Goal: Information Seeking & Learning: Learn about a topic

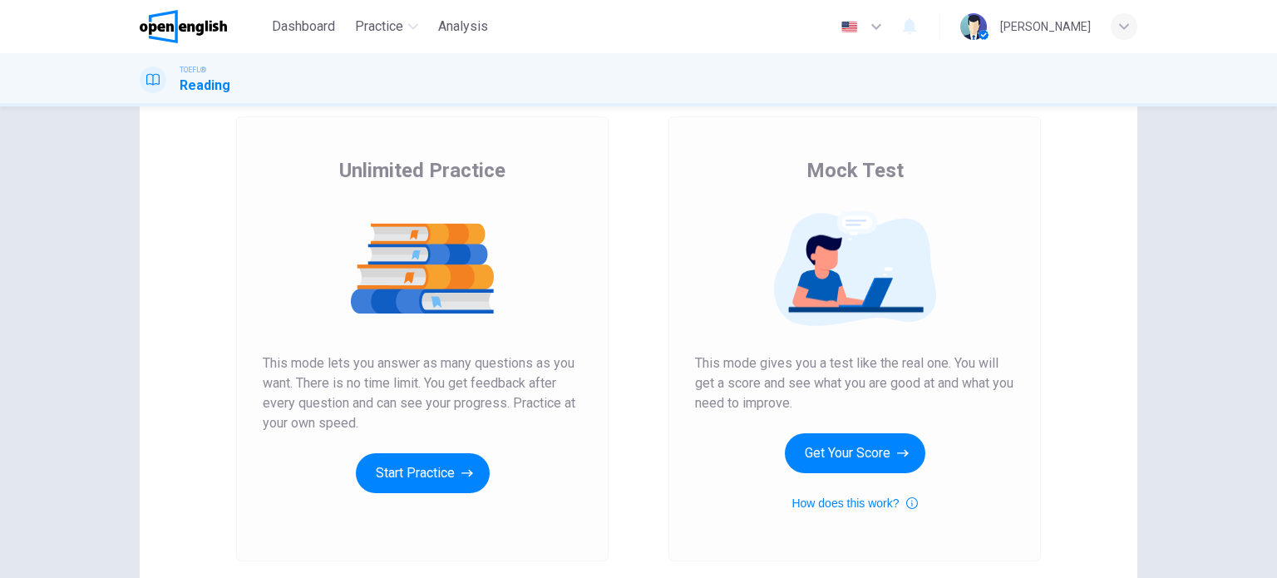
scroll to position [83, 0]
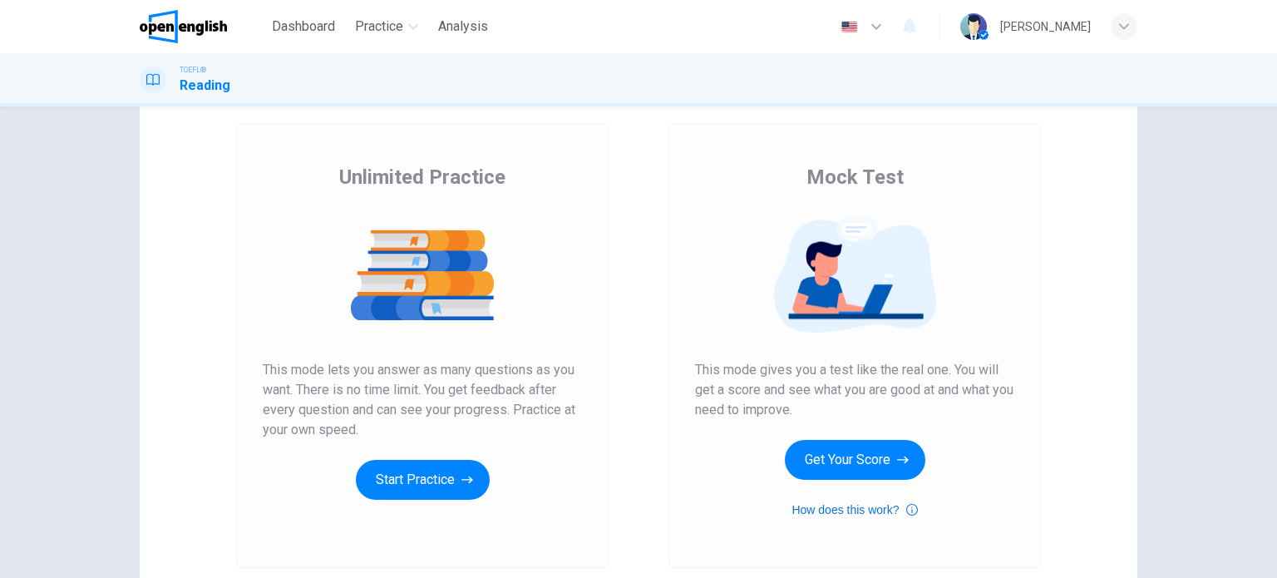
click at [848, 511] on button "How does this work?" at bounding box center [855, 510] width 126 height 20
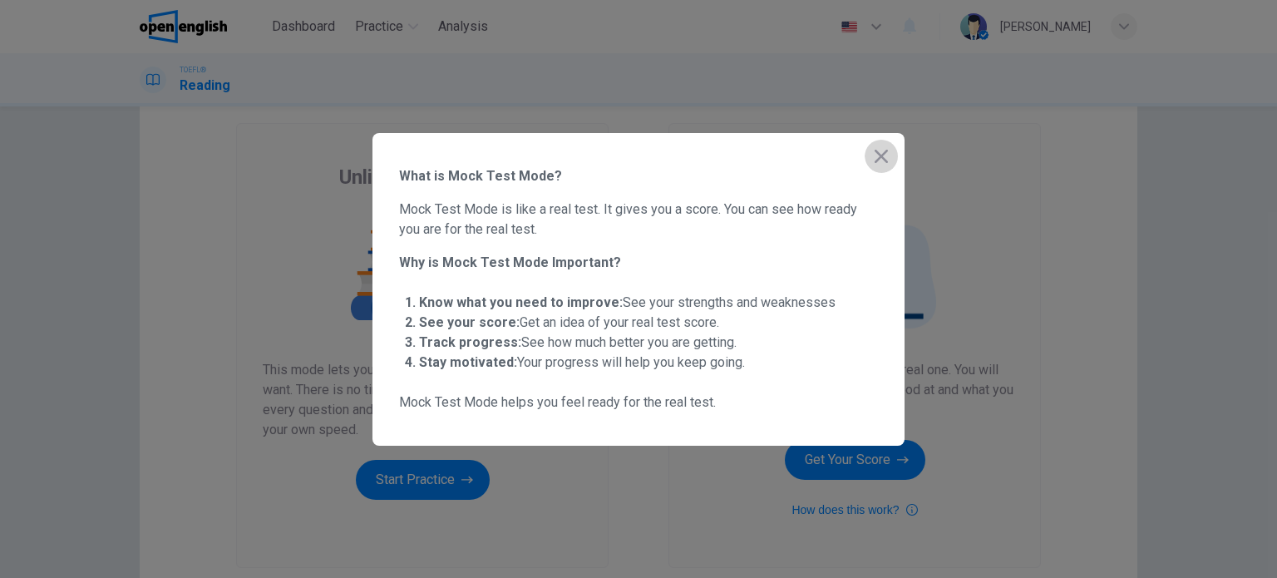
click at [872, 154] on icon "button" at bounding box center [882, 156] width 20 height 20
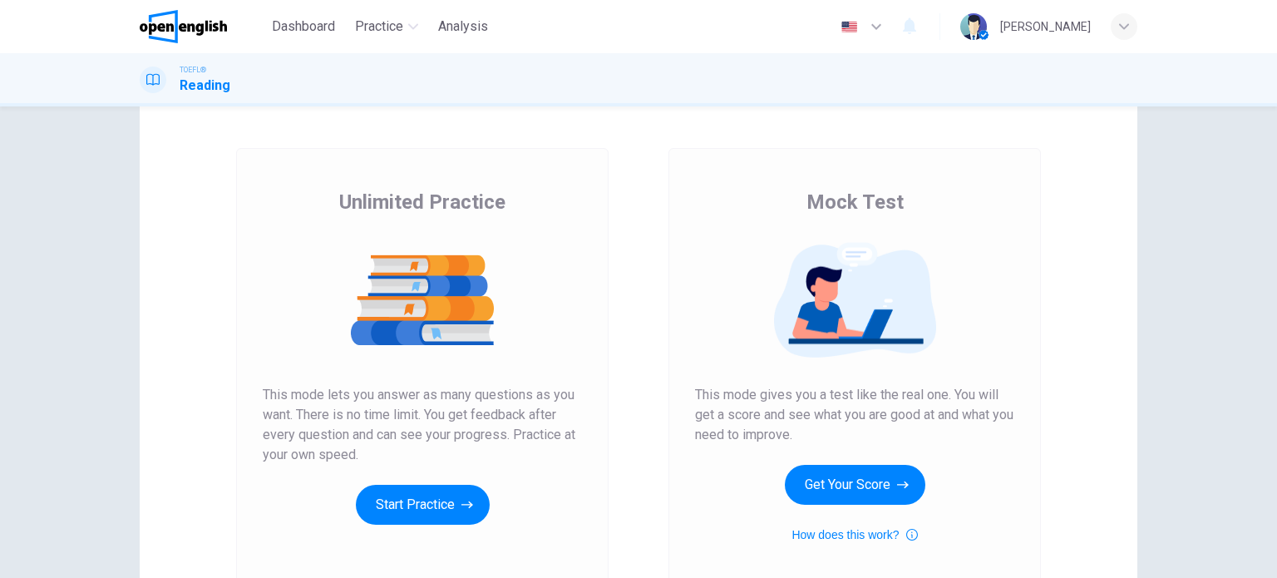
scroll to position [0, 0]
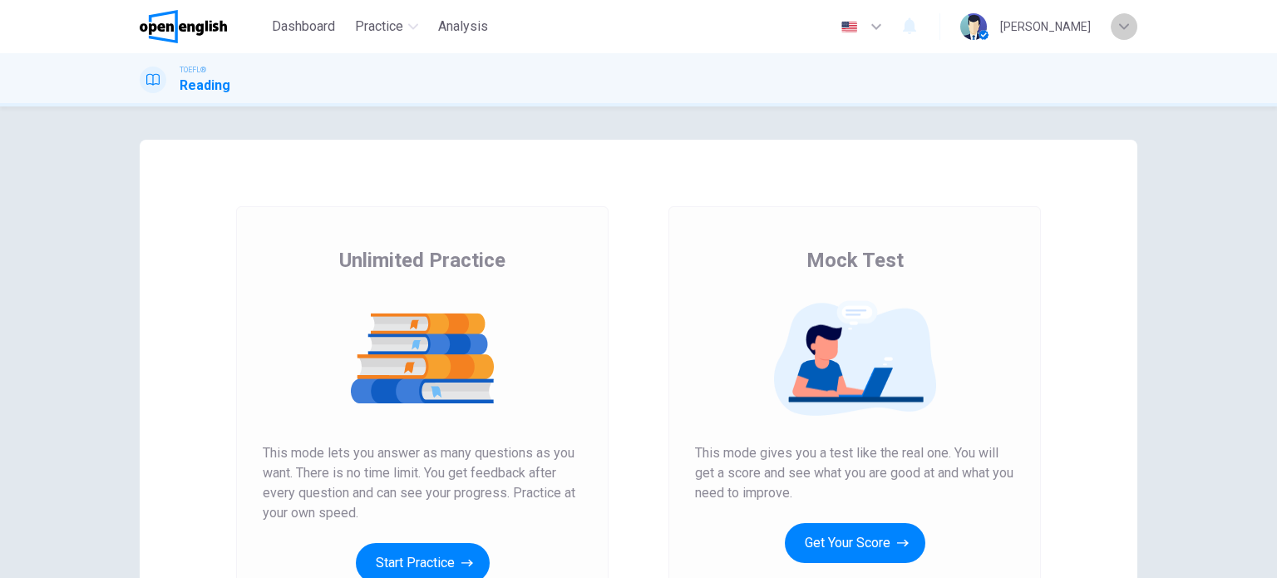
click at [1122, 22] on icon "button" at bounding box center [1124, 27] width 10 height 10
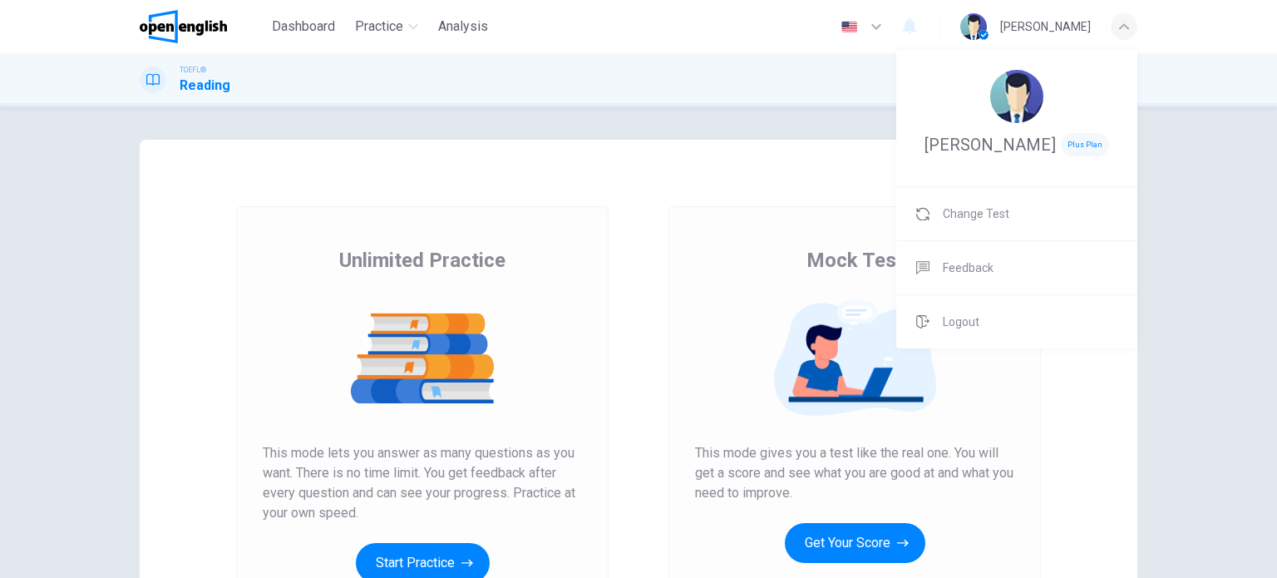
click at [1122, 21] on div at bounding box center [638, 289] width 1277 height 578
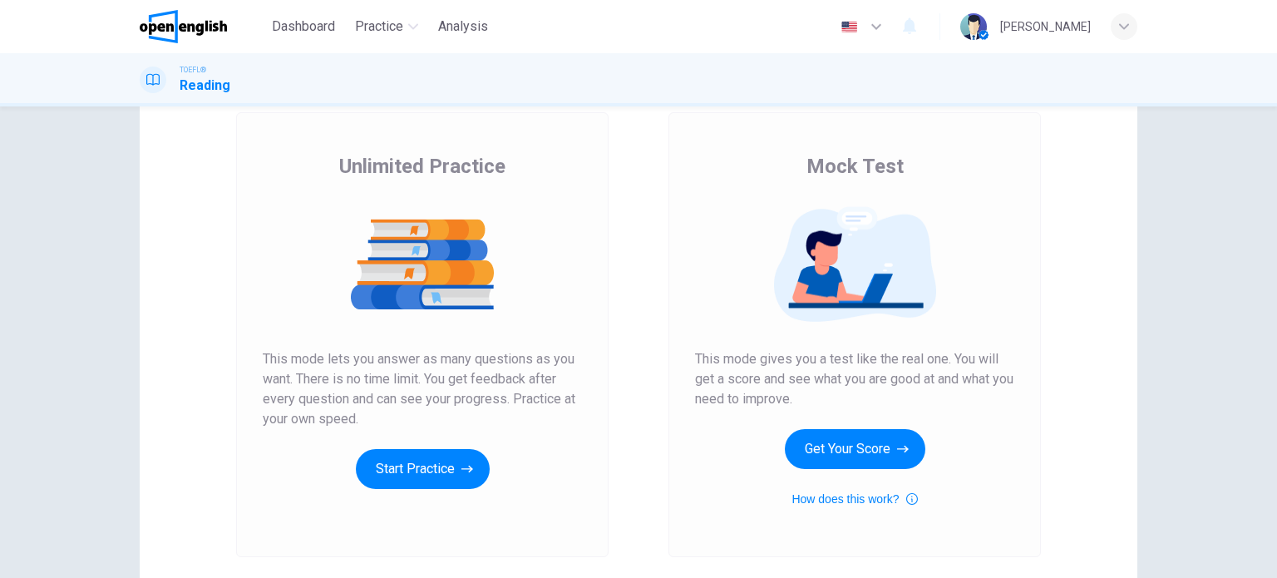
scroll to position [60, 0]
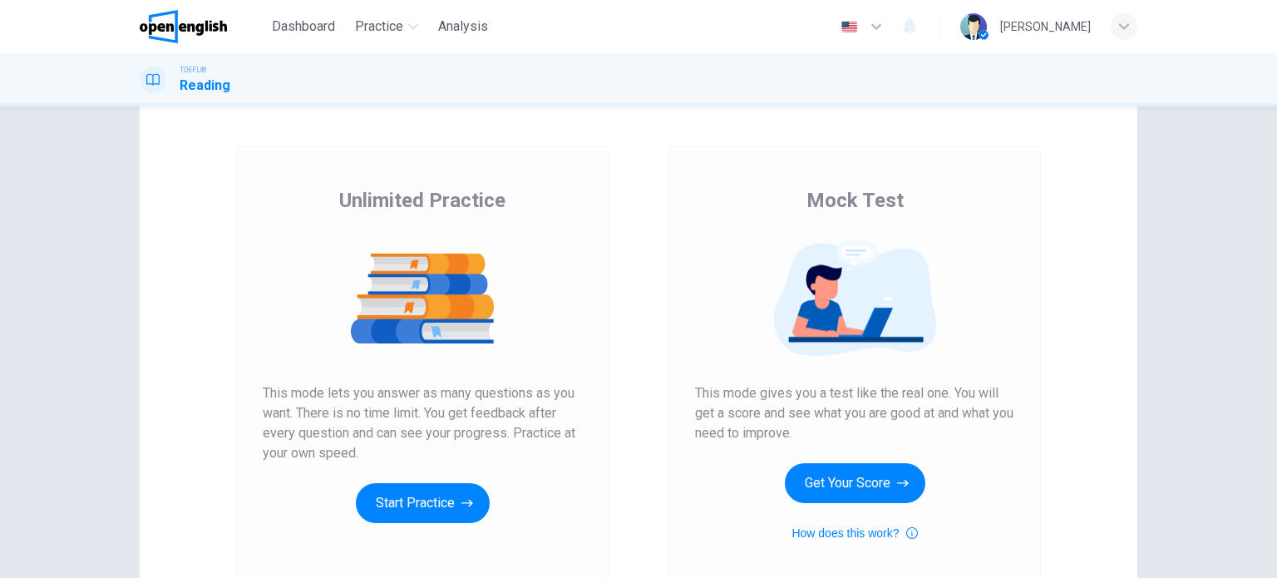
click at [812, 205] on span "Mock Test" at bounding box center [855, 200] width 97 height 27
click at [817, 195] on span "Mock Test" at bounding box center [855, 200] width 97 height 27
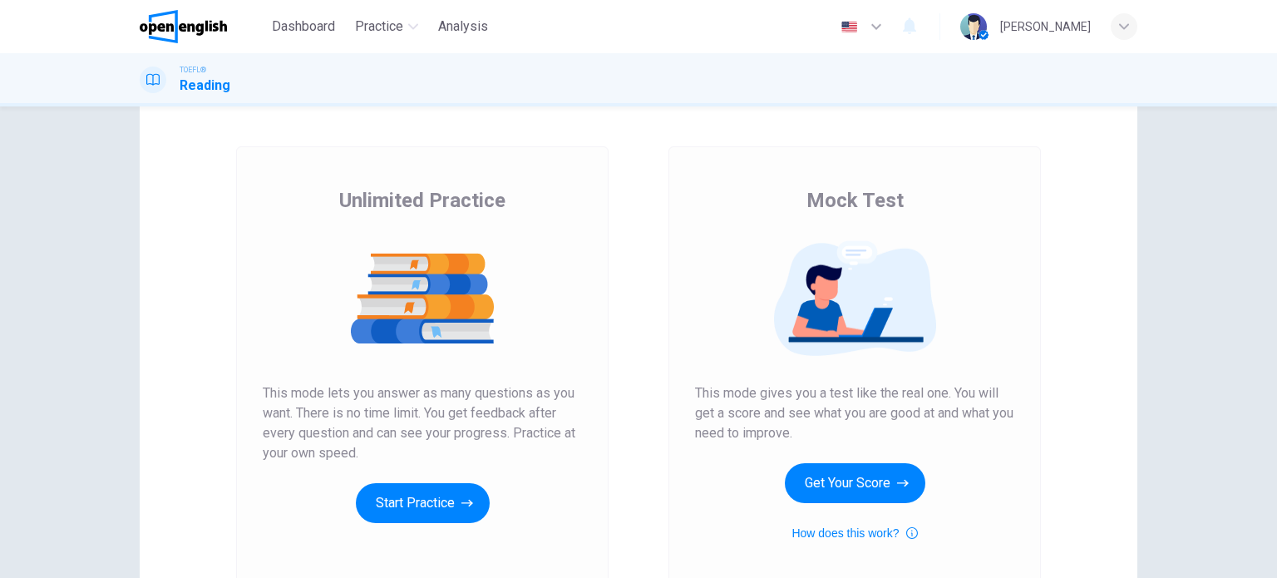
drag, startPoint x: 796, startPoint y: 193, endPoint x: 906, endPoint y: 195, distance: 109.8
click at [906, 195] on div "Mock Test This mode gives you a test like the real one. You will get a score an…" at bounding box center [854, 365] width 319 height 356
click at [824, 471] on button "Get Your Score" at bounding box center [855, 483] width 141 height 40
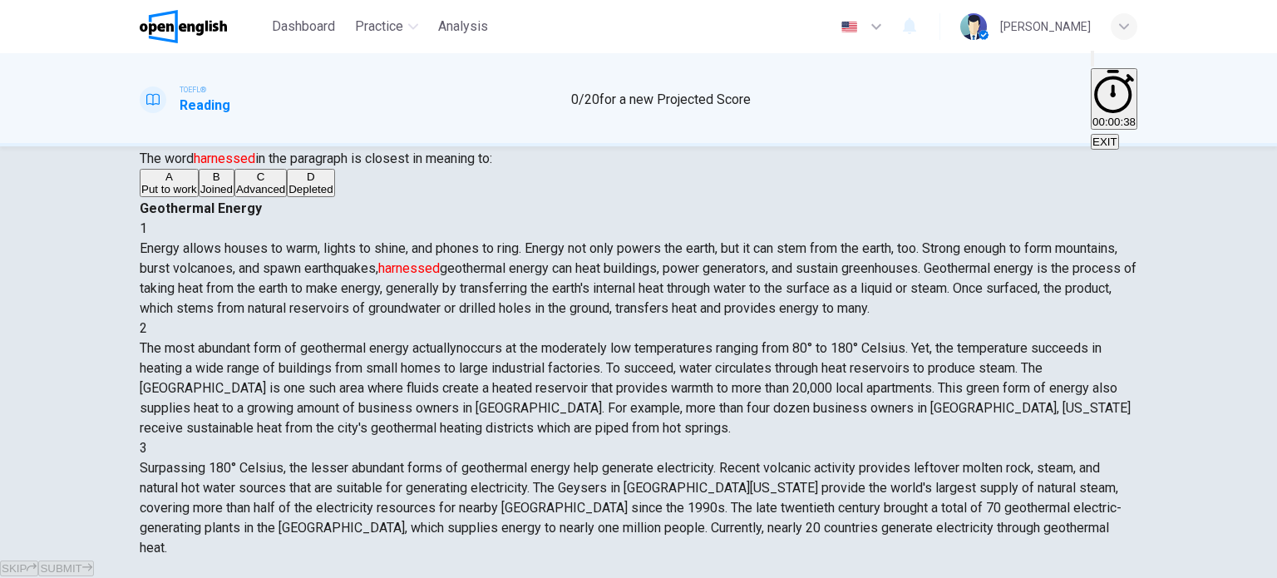
scroll to position [0, 0]
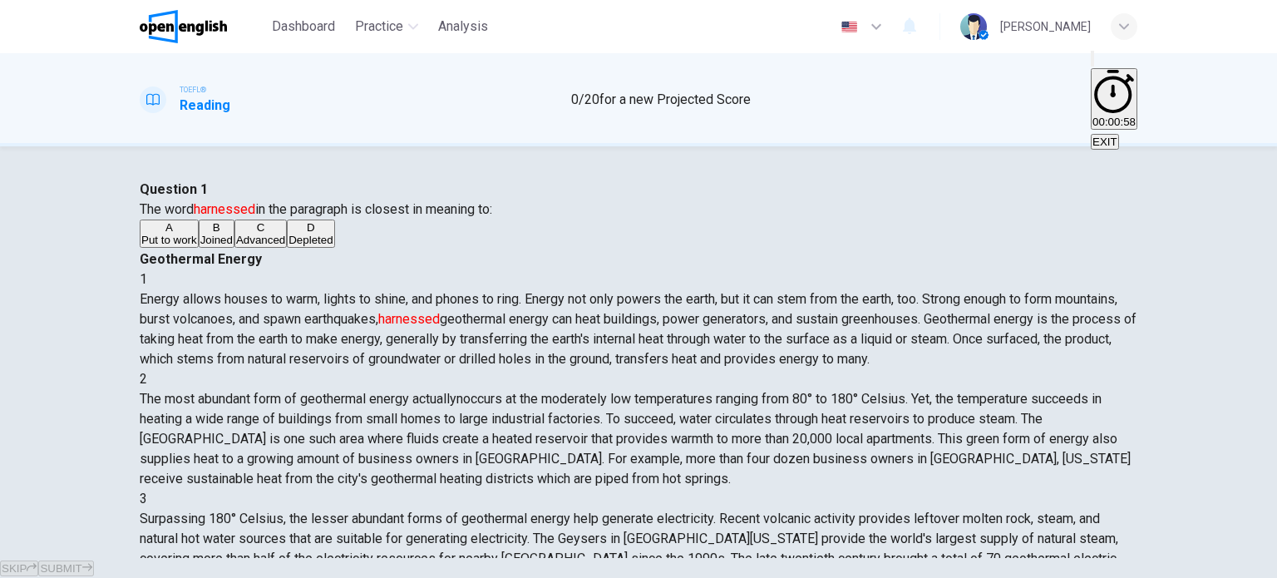
click at [197, 246] on span "Put to work" at bounding box center [169, 240] width 56 height 12
click at [82, 562] on span "SUBMIT" at bounding box center [61, 568] width 42 height 12
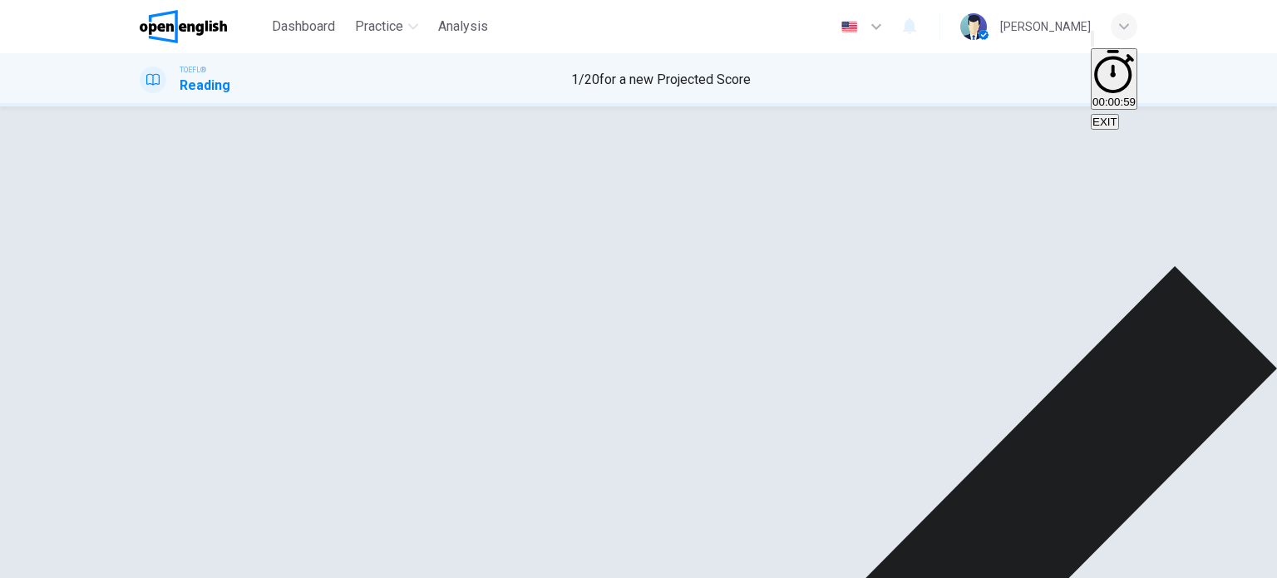
scroll to position [83, 0]
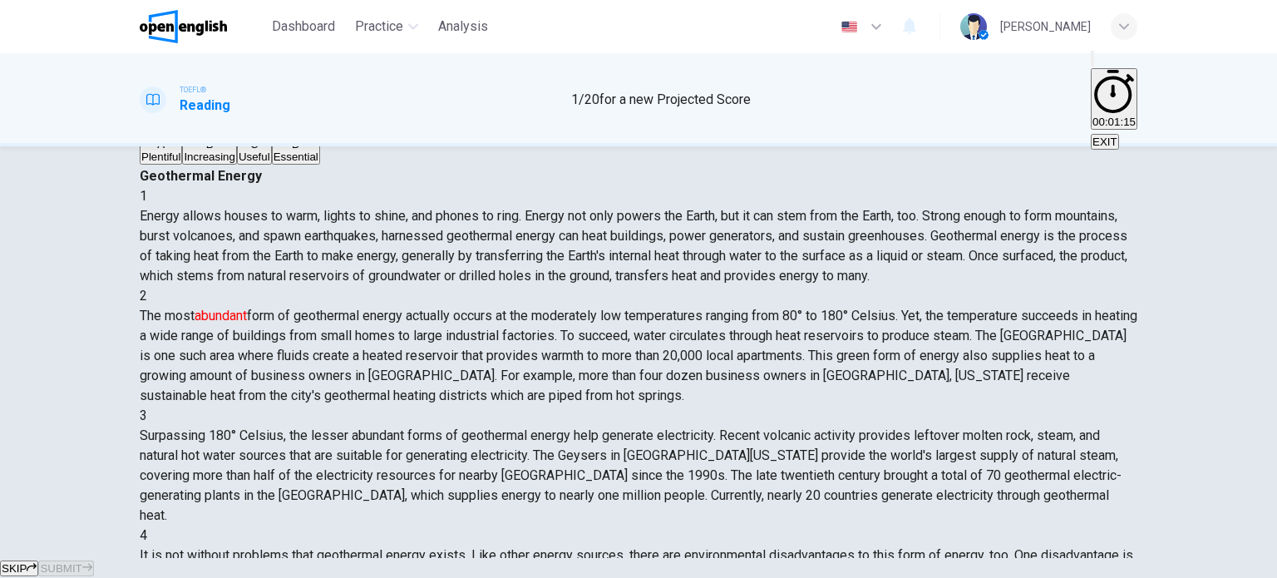
click at [239, 151] on div "C" at bounding box center [255, 144] width 32 height 12
click at [93, 561] on button "SUBMIT" at bounding box center [65, 569] width 55 height 16
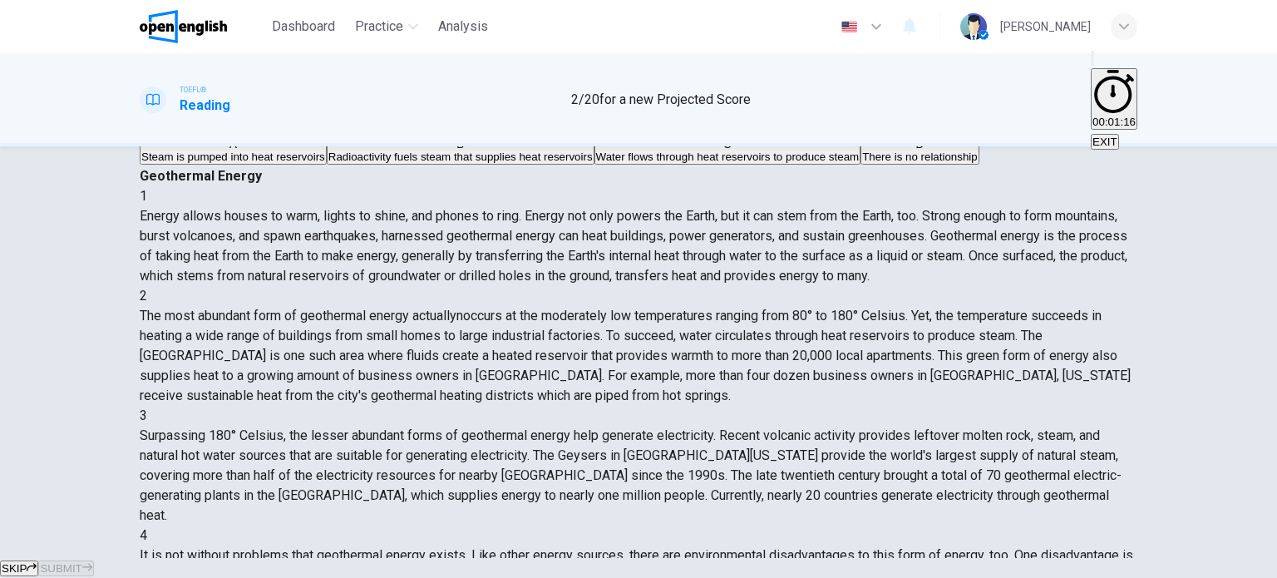
scroll to position [205, 0]
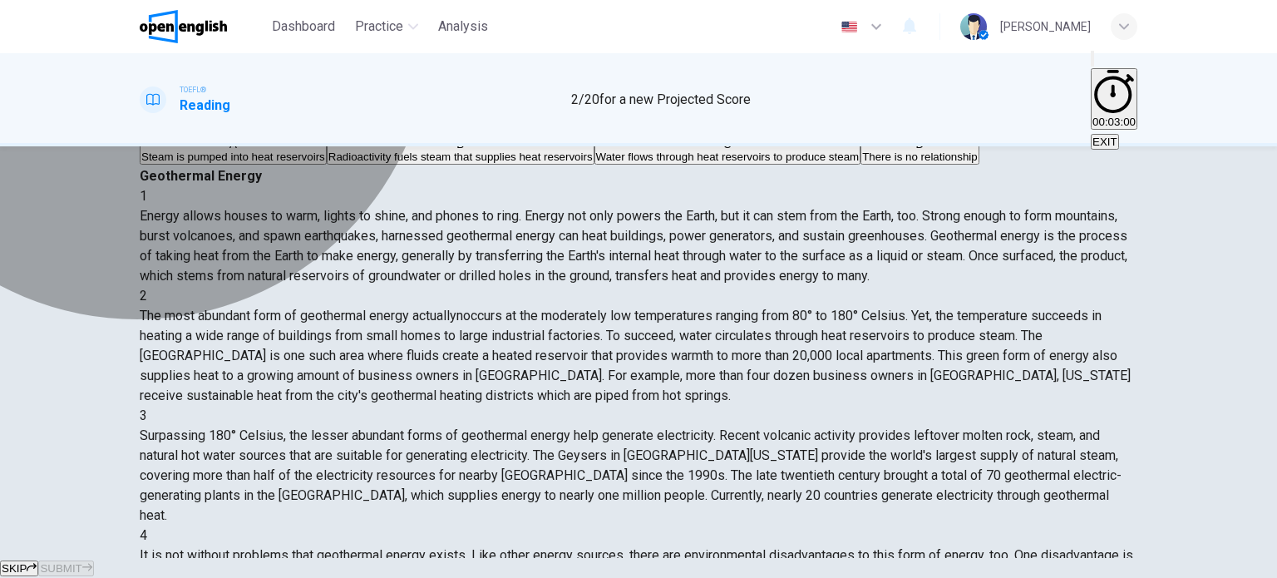
click at [307, 163] on span "Steam is pumped into heat reservoirs" at bounding box center [233, 157] width 184 height 12
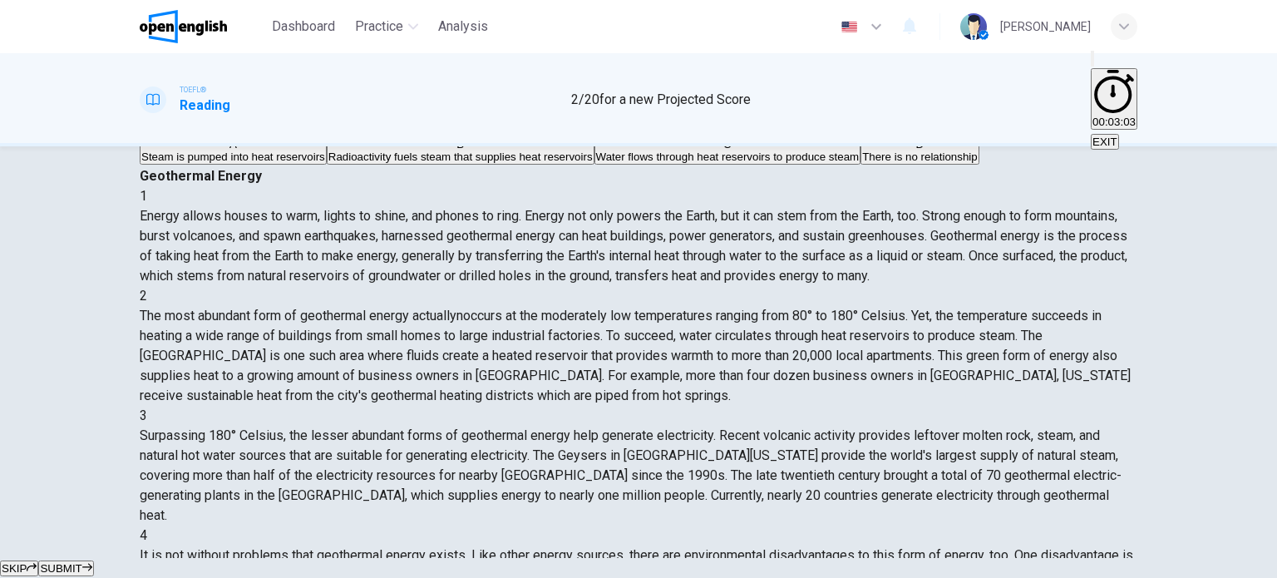
click at [82, 562] on span "SUBMIT" at bounding box center [61, 568] width 42 height 12
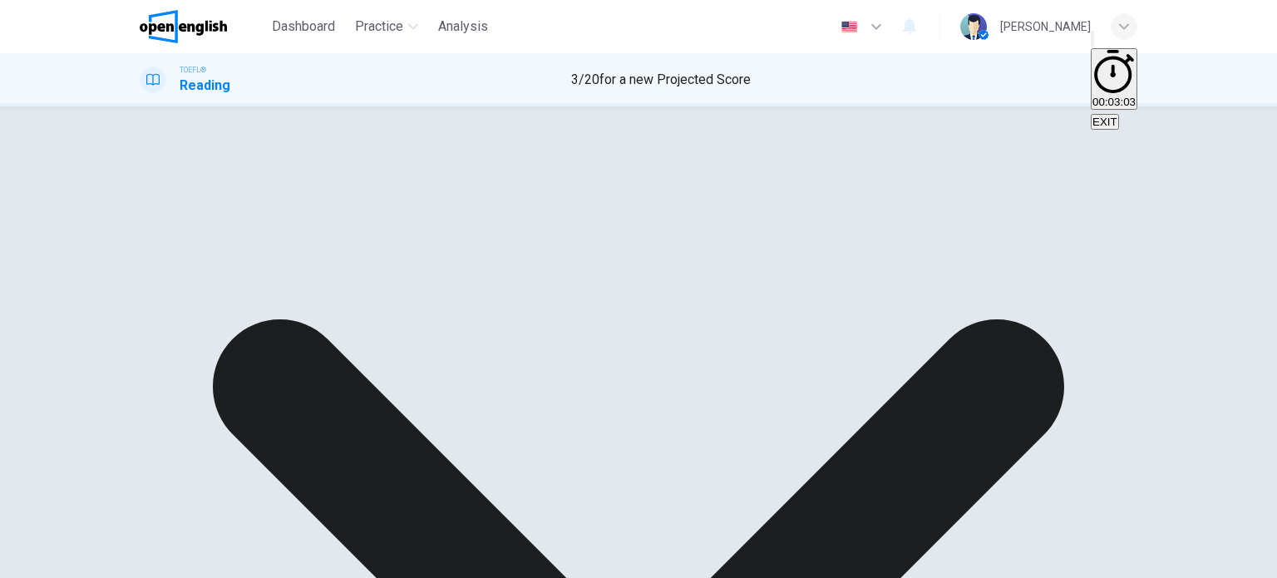
click at [1097, 114] on button "EXIT" at bounding box center [1105, 122] width 28 height 16
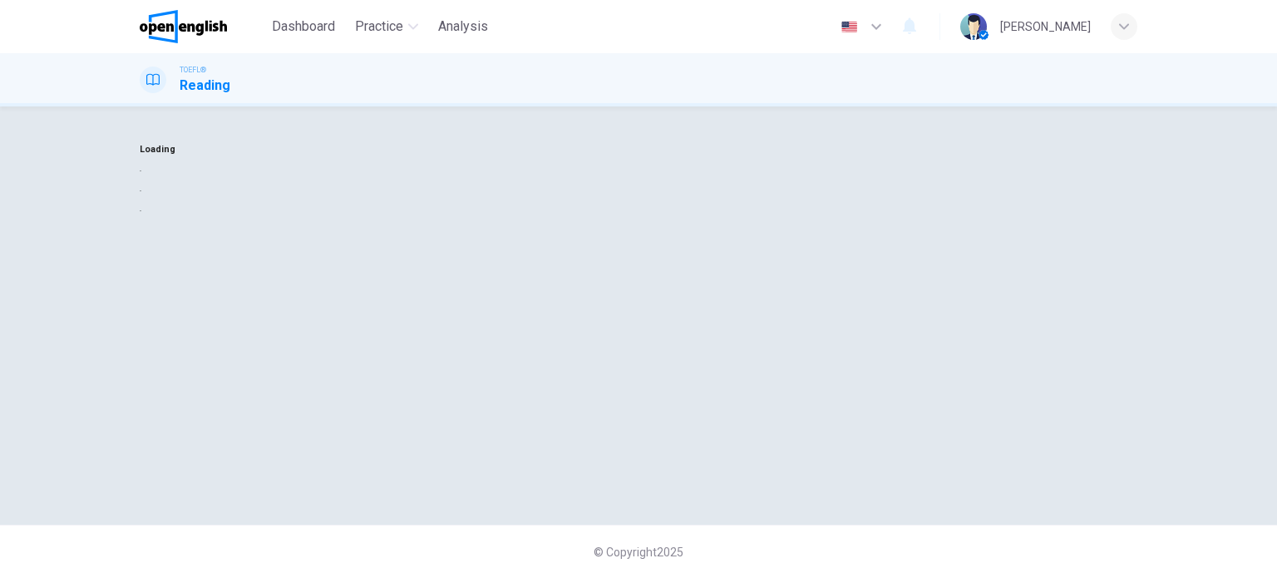
scroll to position [0, 0]
